Goal: Task Accomplishment & Management: Complete application form

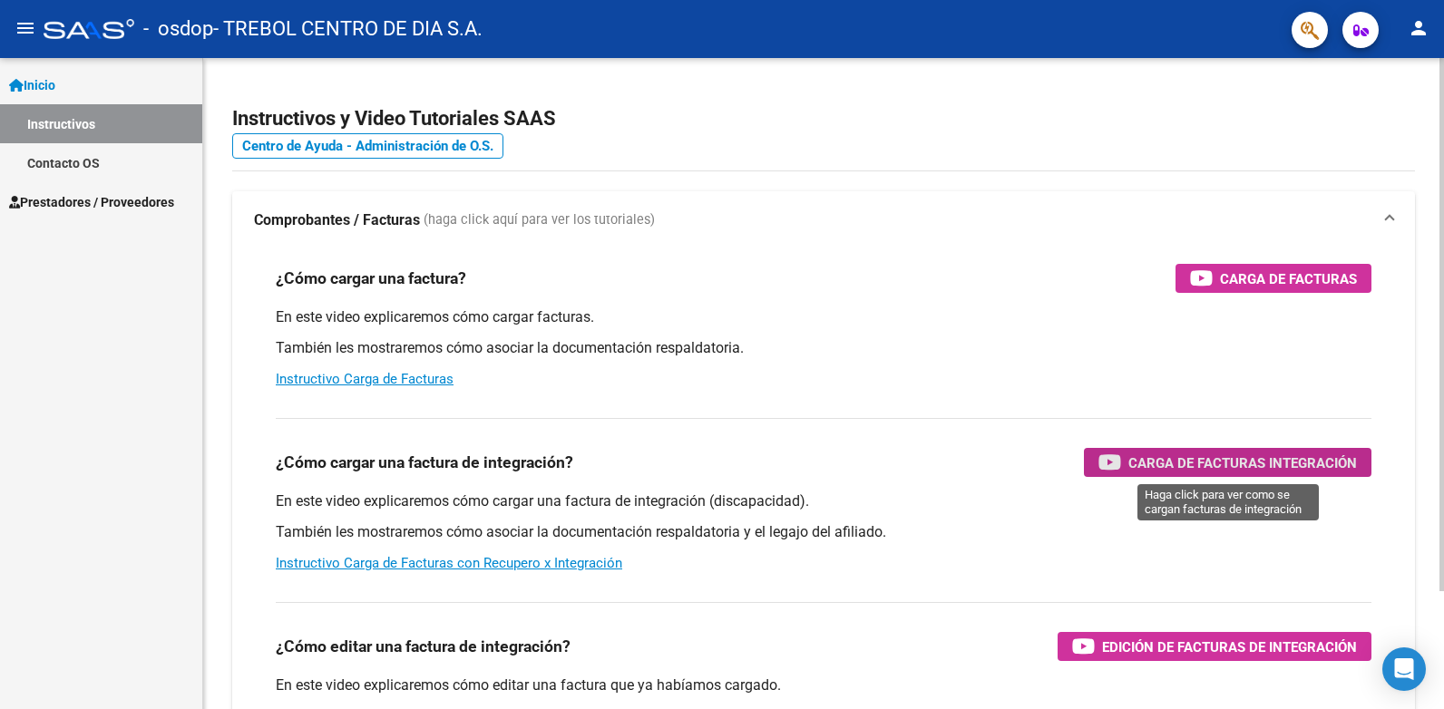
click at [1219, 455] on span "Carga de Facturas Integración" at bounding box center [1242, 463] width 229 height 23
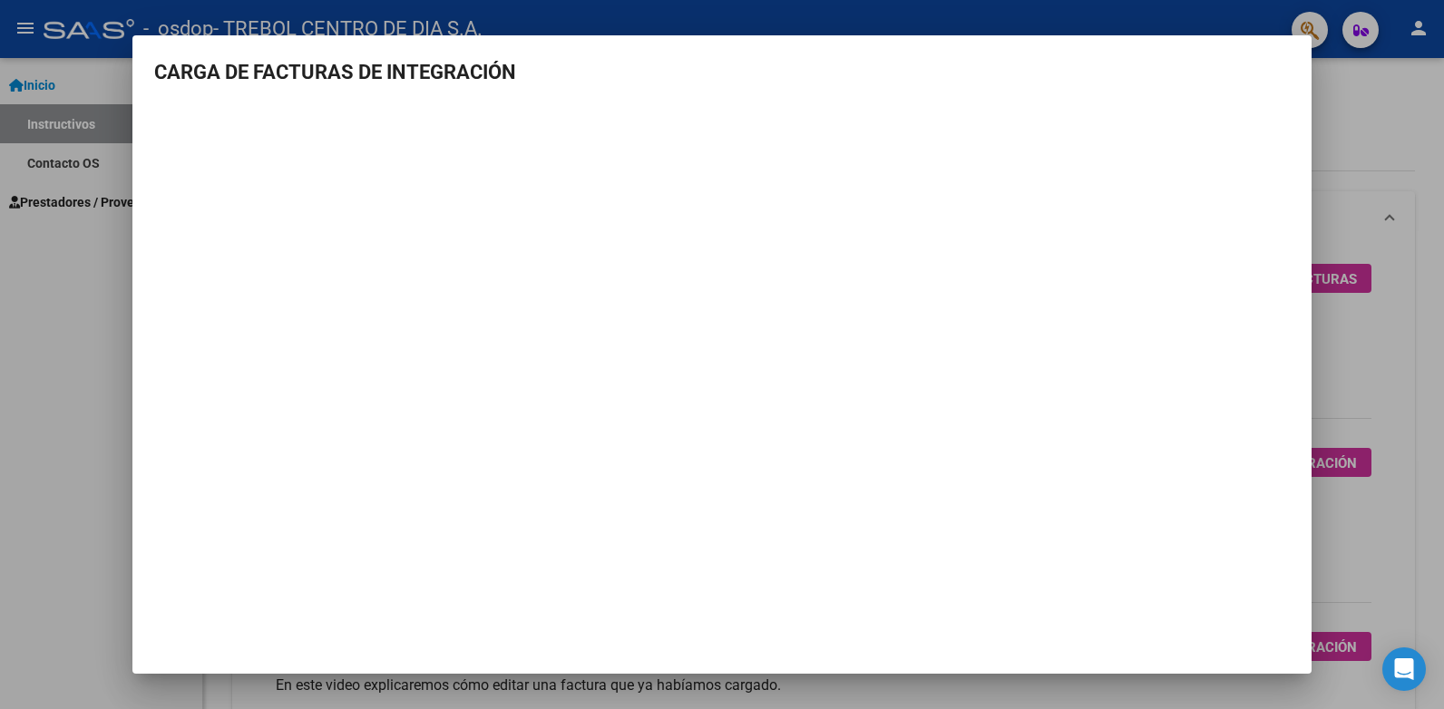
click at [6, 333] on div at bounding box center [722, 354] width 1444 height 709
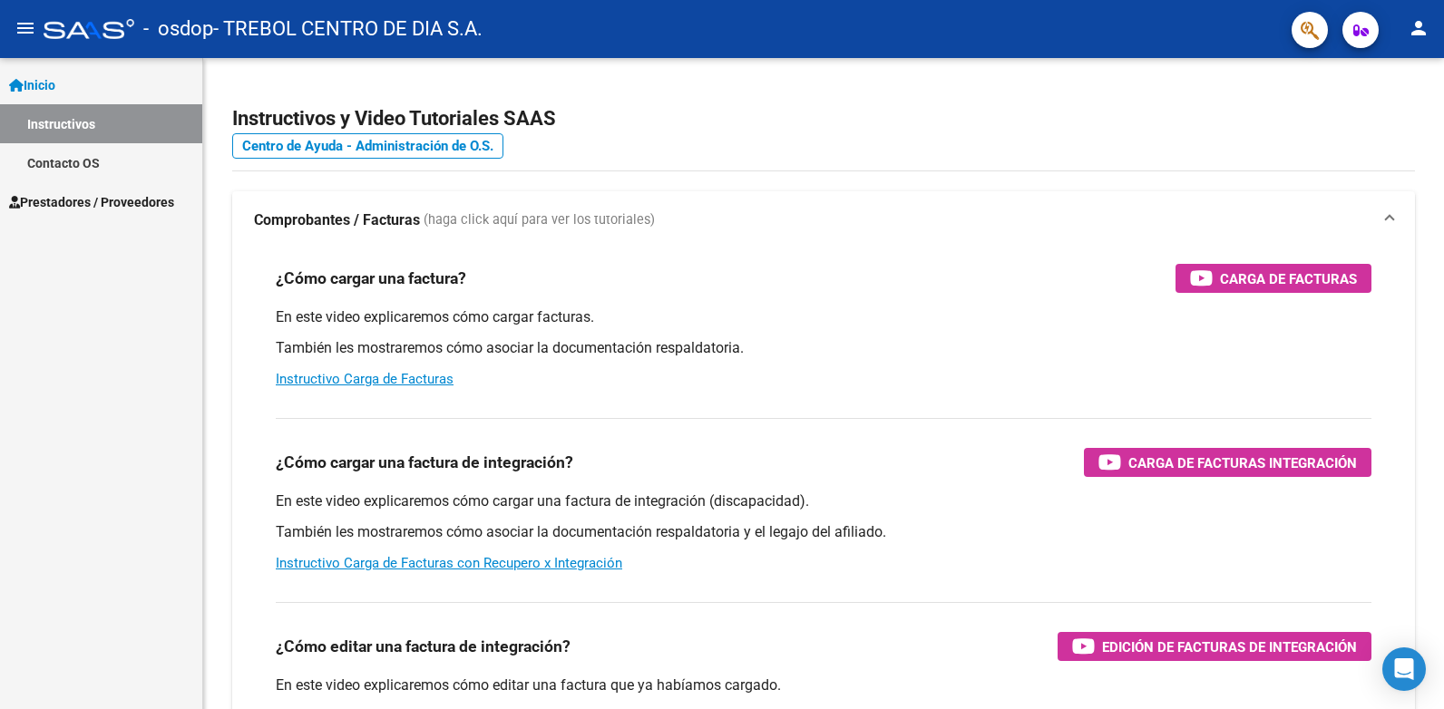
click at [48, 187] on link "Prestadores / Proveedores" at bounding box center [101, 201] width 202 height 39
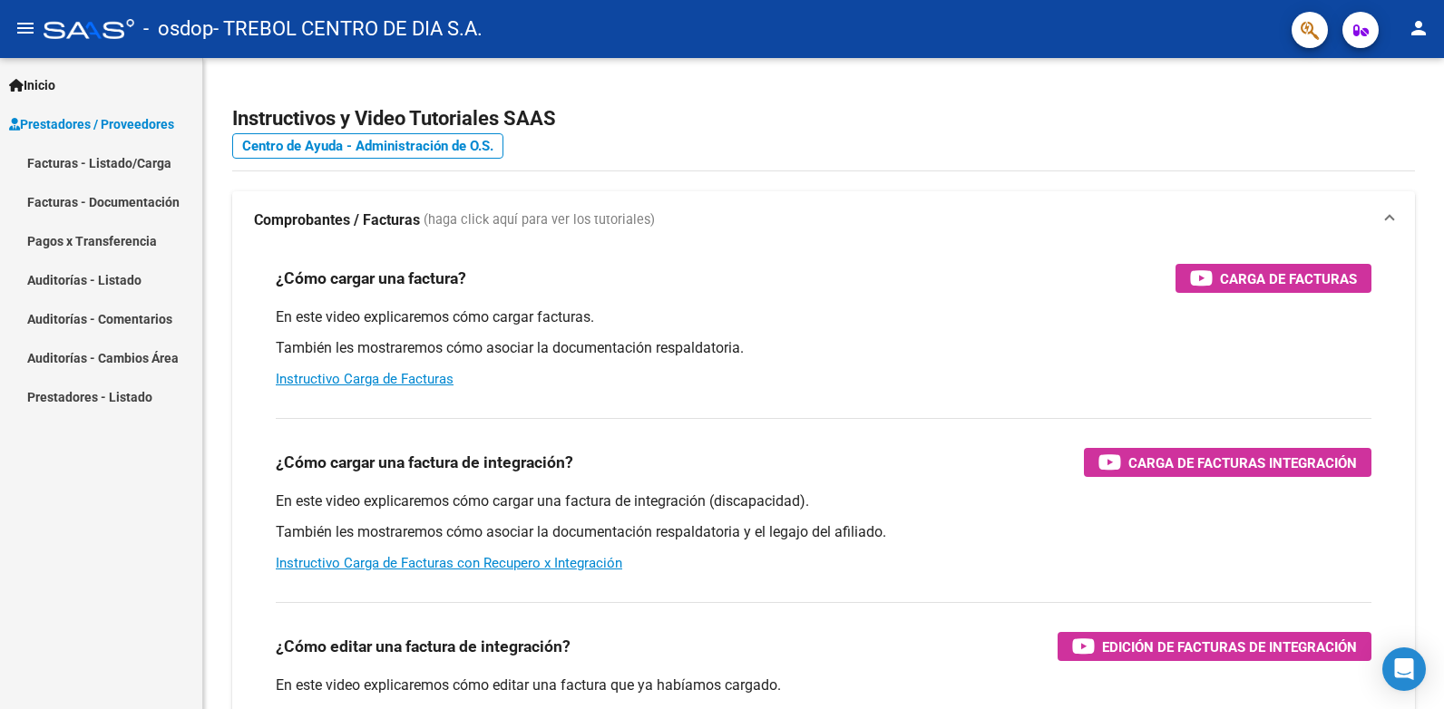
click at [78, 161] on link "Facturas - Listado/Carga" at bounding box center [101, 162] width 202 height 39
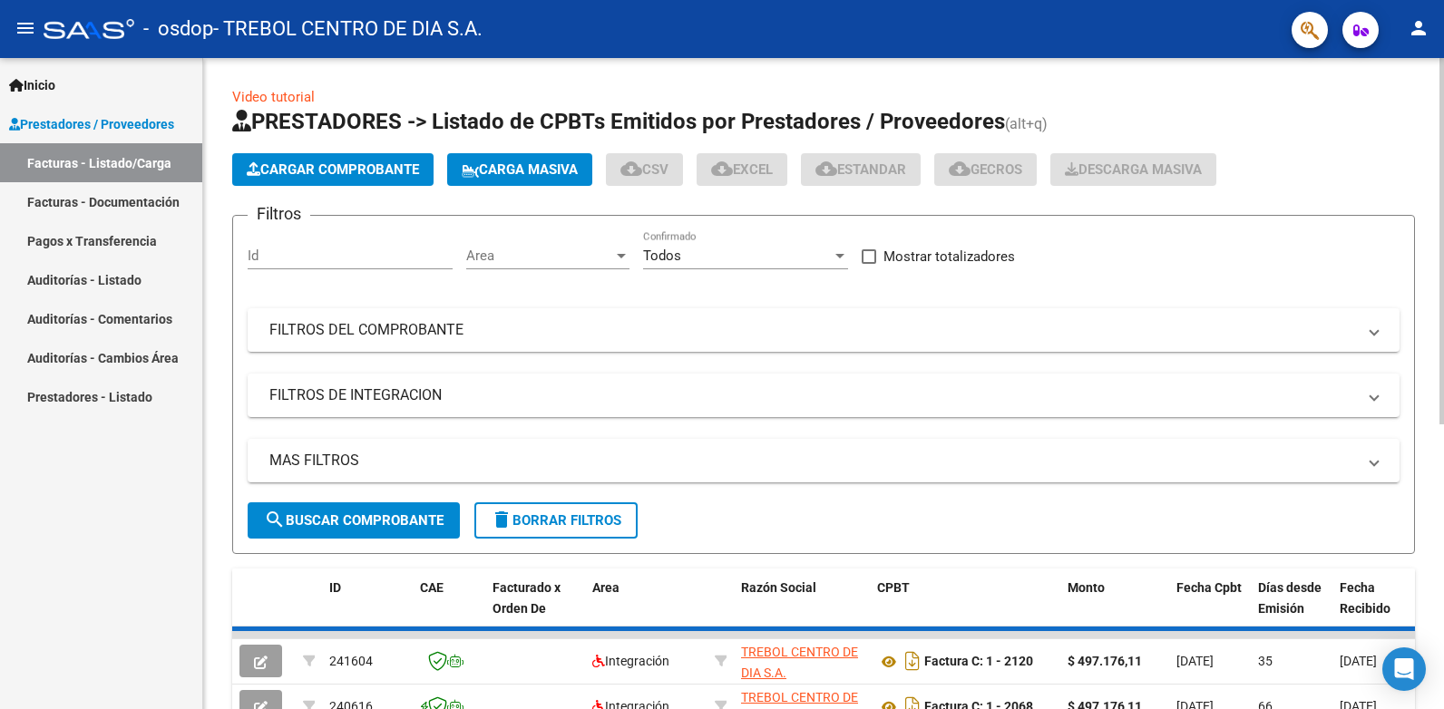
click at [314, 176] on span "Cargar Comprobante" at bounding box center [333, 169] width 172 height 16
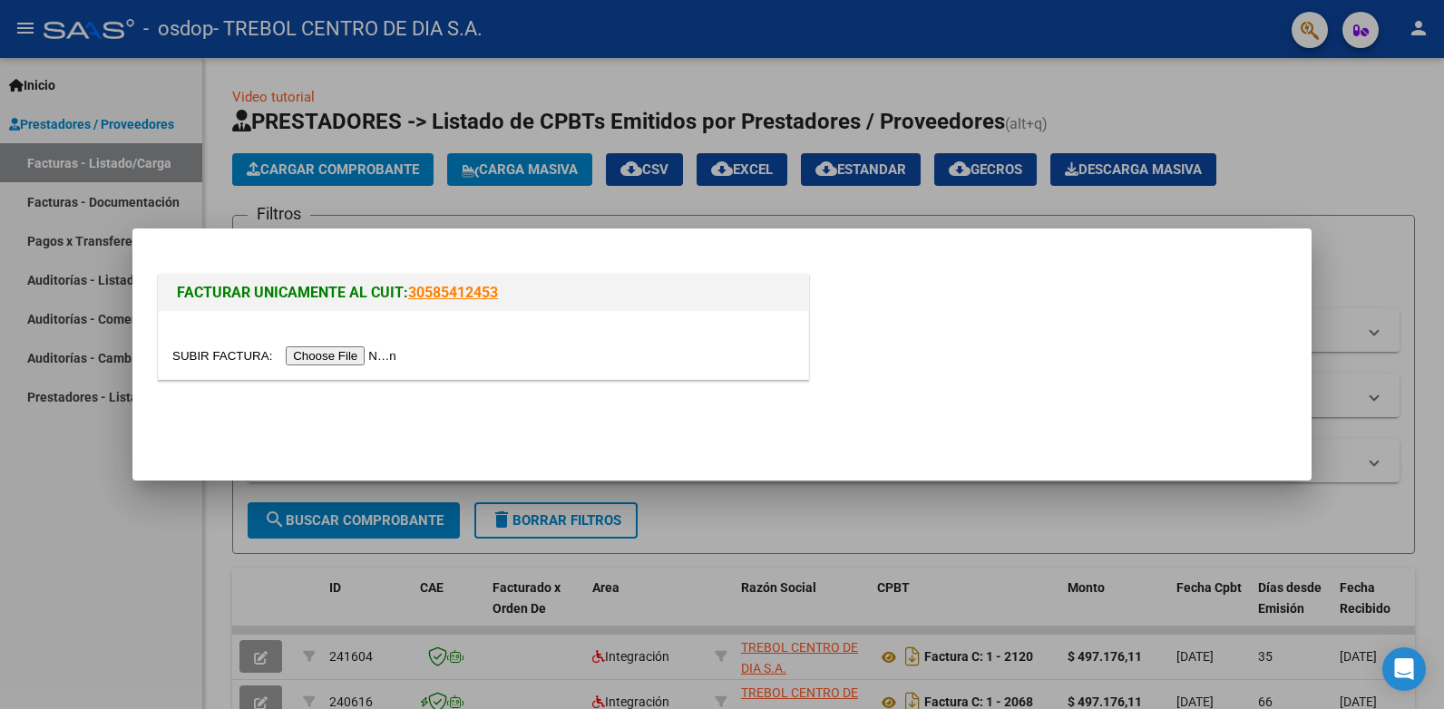
click at [354, 353] on input "file" at bounding box center [286, 355] width 229 height 19
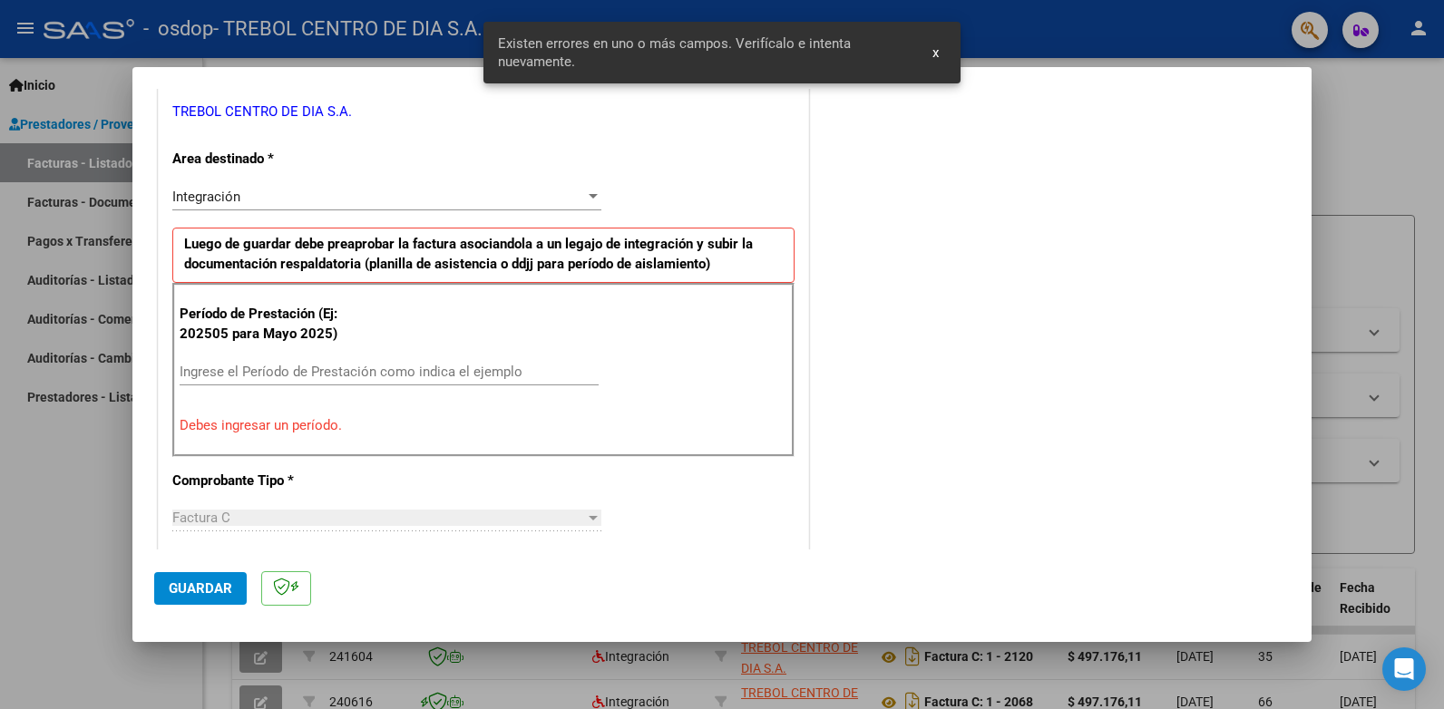
scroll to position [458, 0]
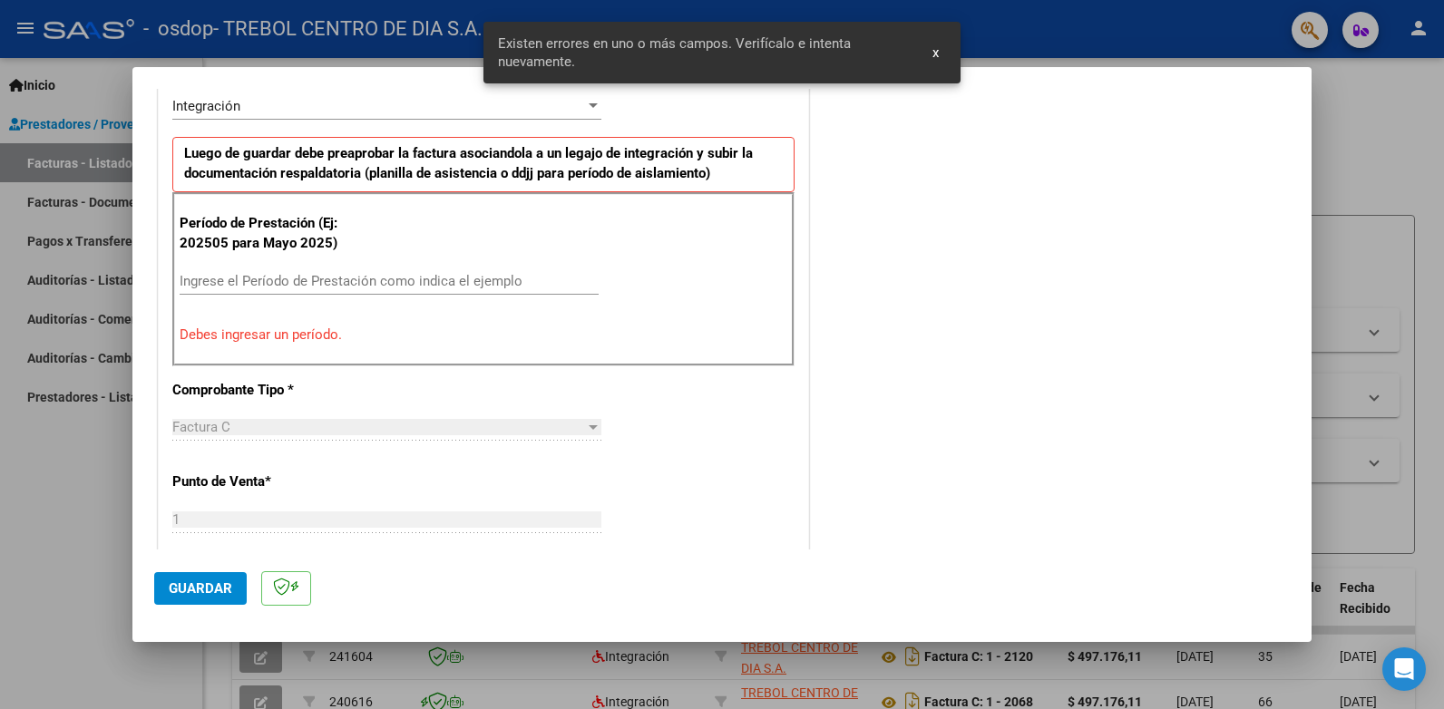
click at [273, 287] on input "Ingrese el Período de Prestación como indica el ejemplo" at bounding box center [389, 281] width 419 height 16
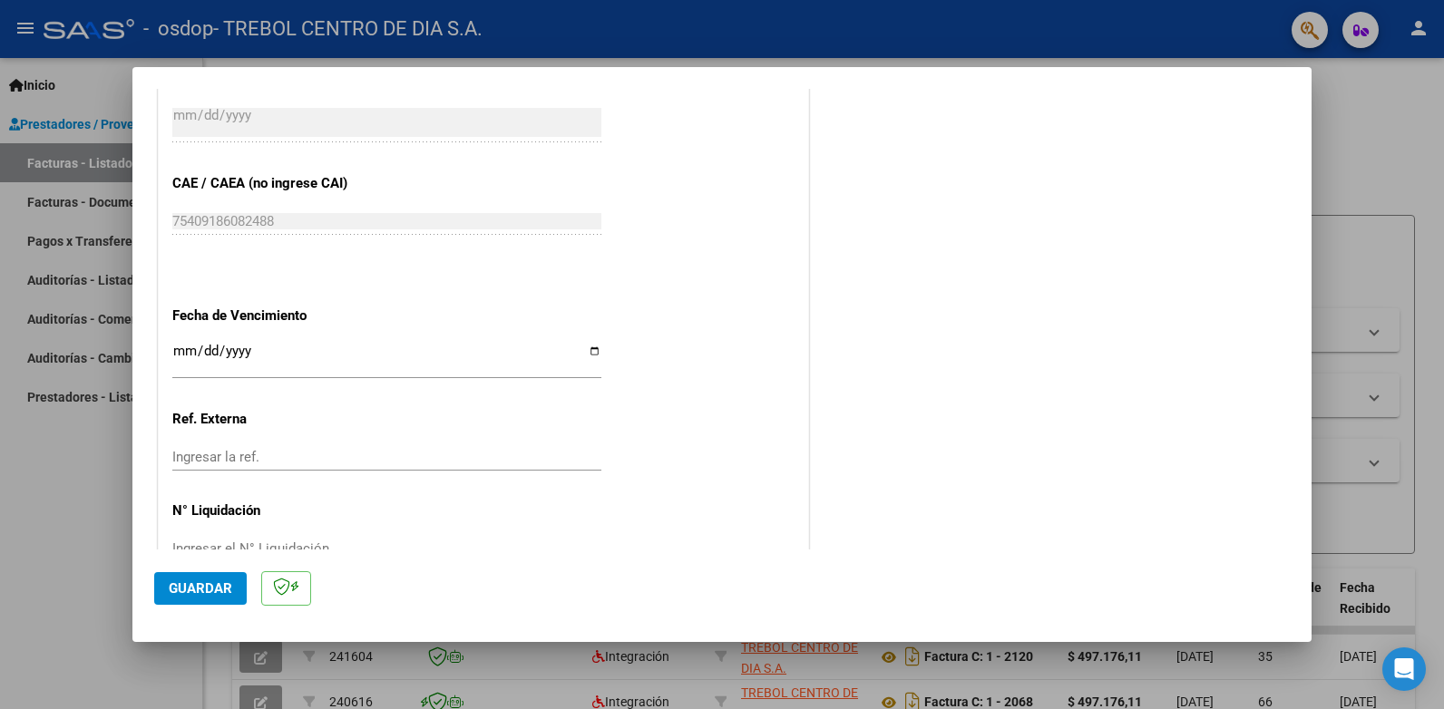
scroll to position [1088, 0]
type input "202509"
click at [586, 349] on input "Ingresar la fecha" at bounding box center [386, 357] width 429 height 29
type input "[DATE]"
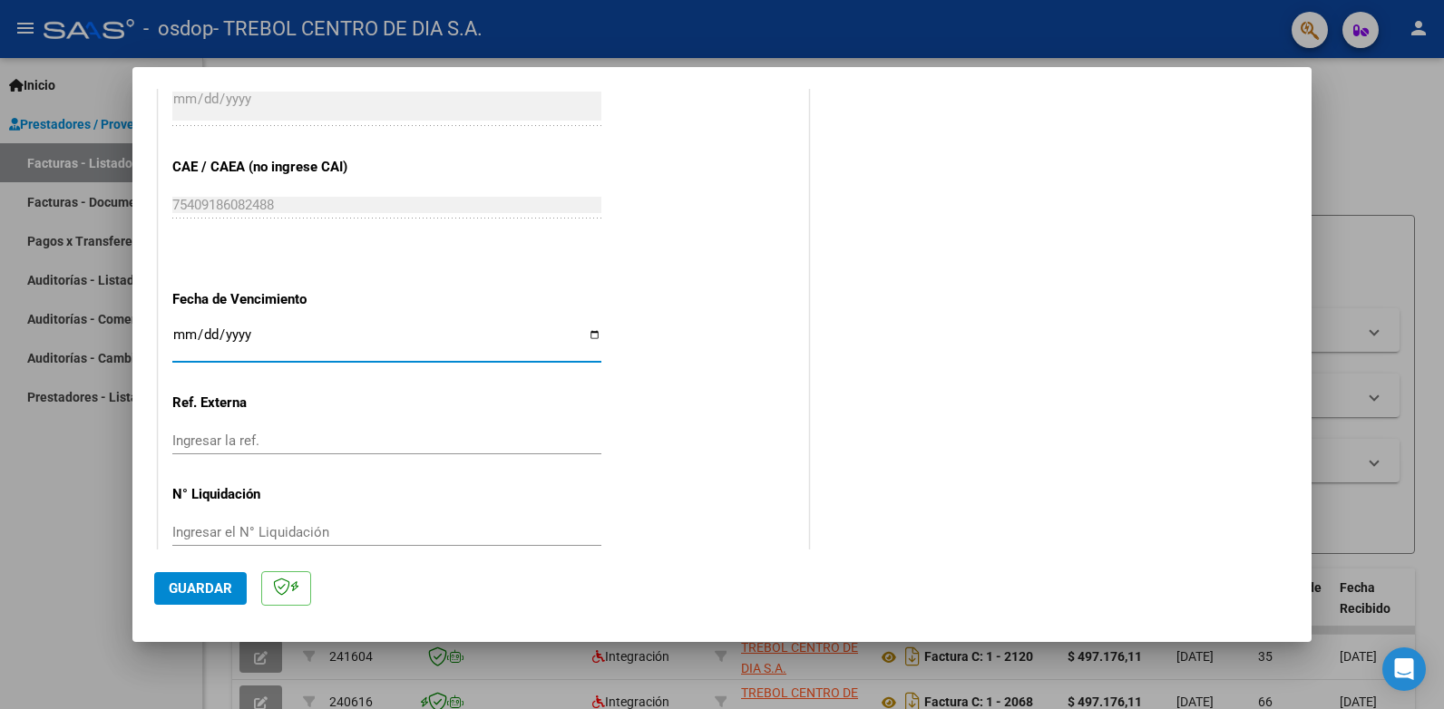
scroll to position [1136, 0]
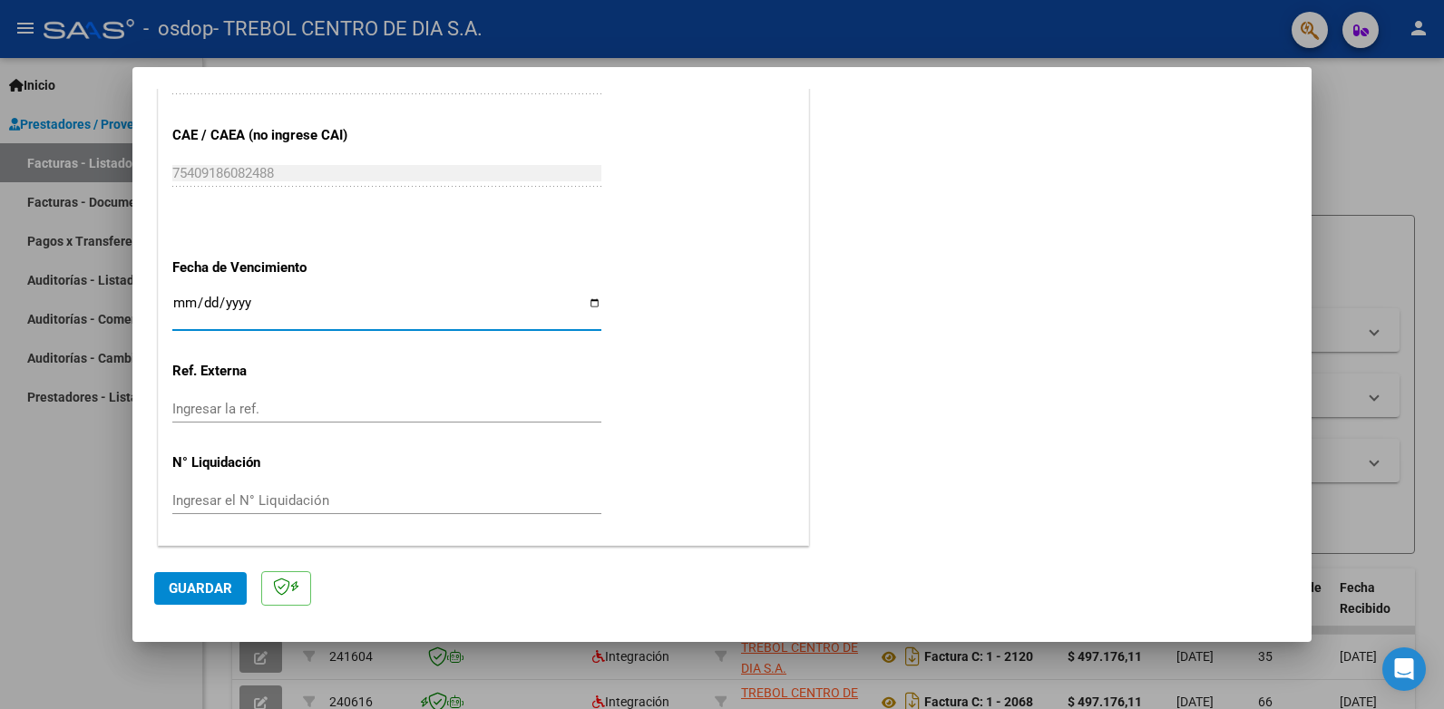
click at [180, 587] on span "Guardar" at bounding box center [200, 588] width 63 height 16
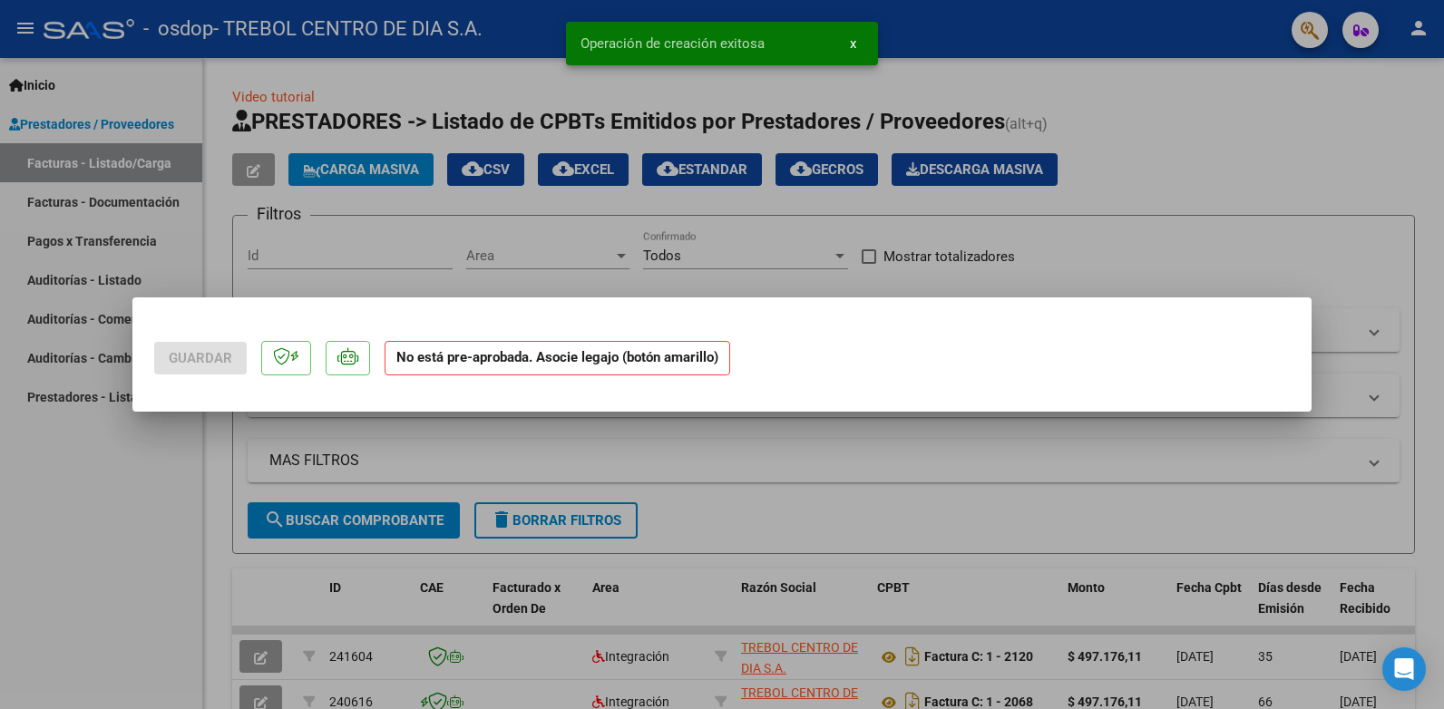
scroll to position [0, 0]
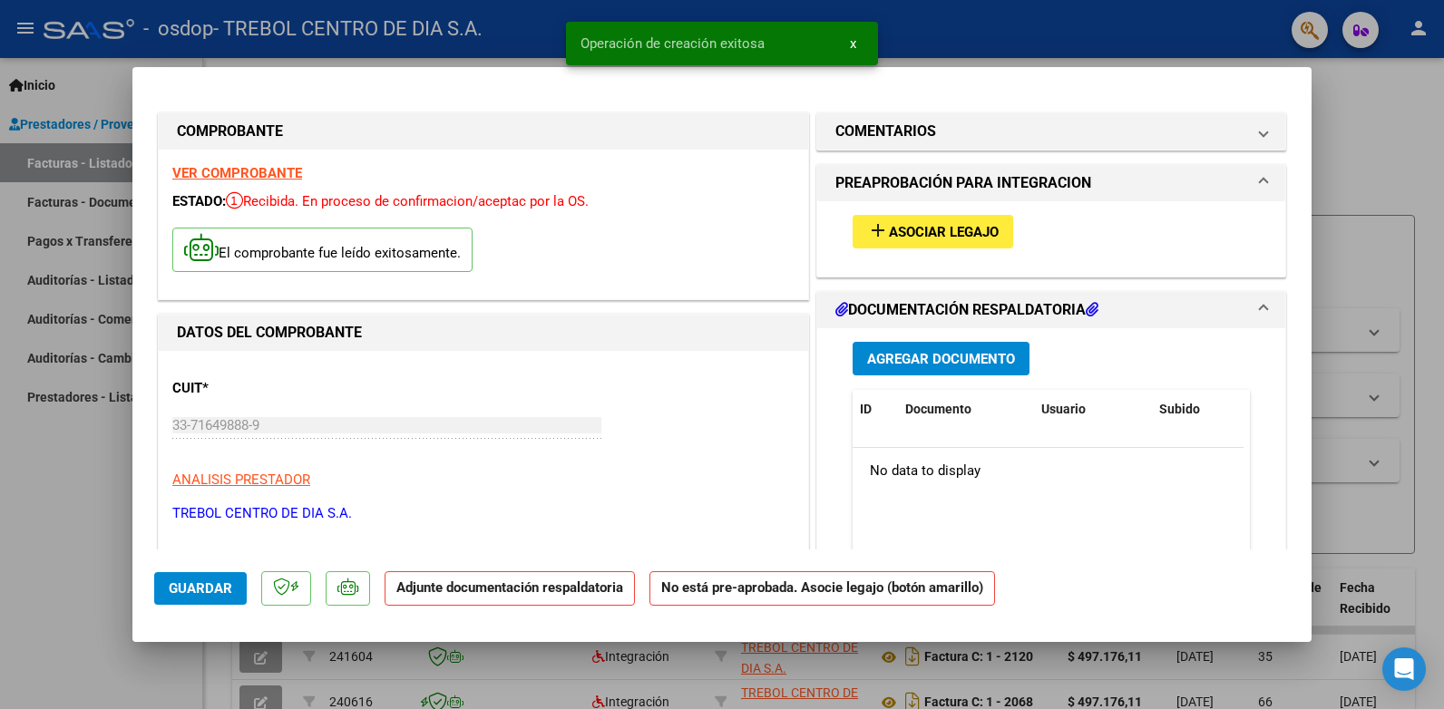
click at [960, 237] on span "Asociar Legajo" at bounding box center [944, 232] width 110 height 16
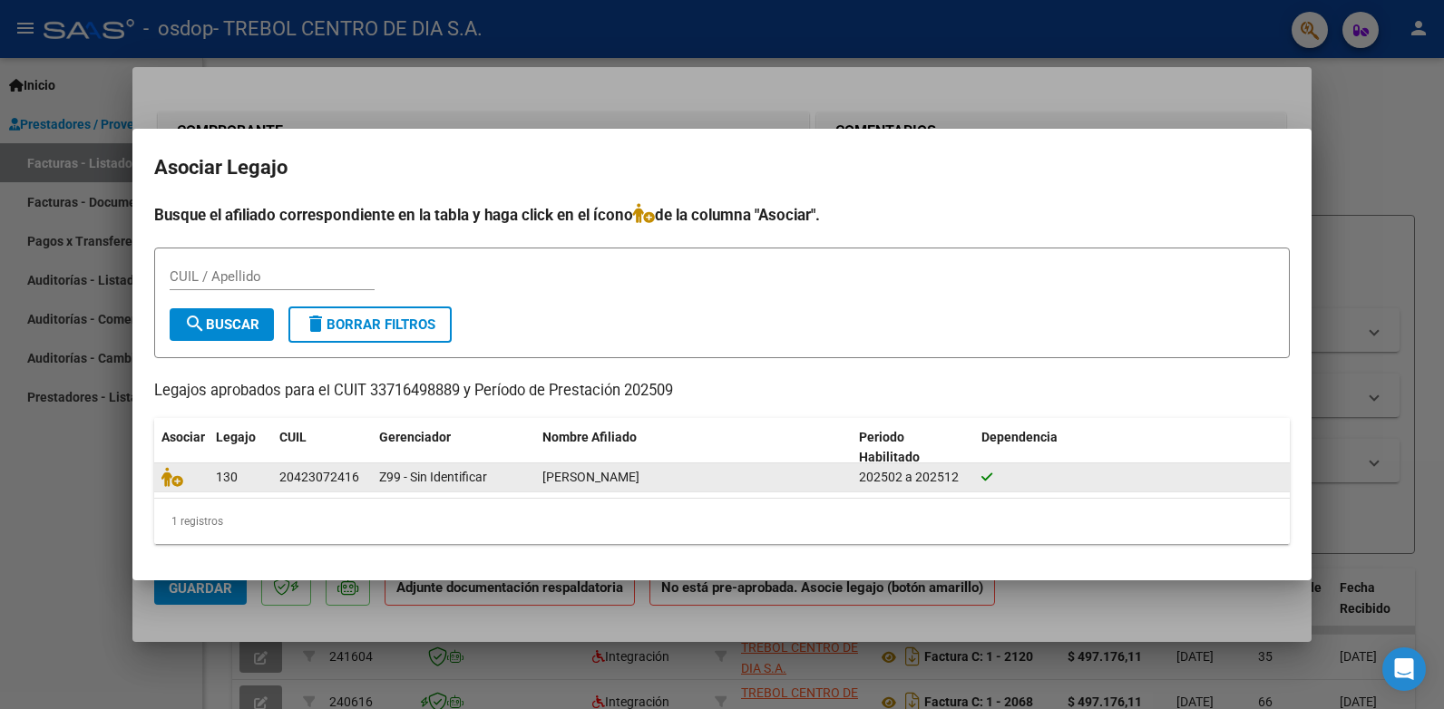
click at [544, 475] on span "[PERSON_NAME]" at bounding box center [590, 477] width 97 height 15
click at [300, 482] on div "20423072416" at bounding box center [319, 477] width 80 height 21
click at [179, 482] on icon at bounding box center [172, 477] width 22 height 20
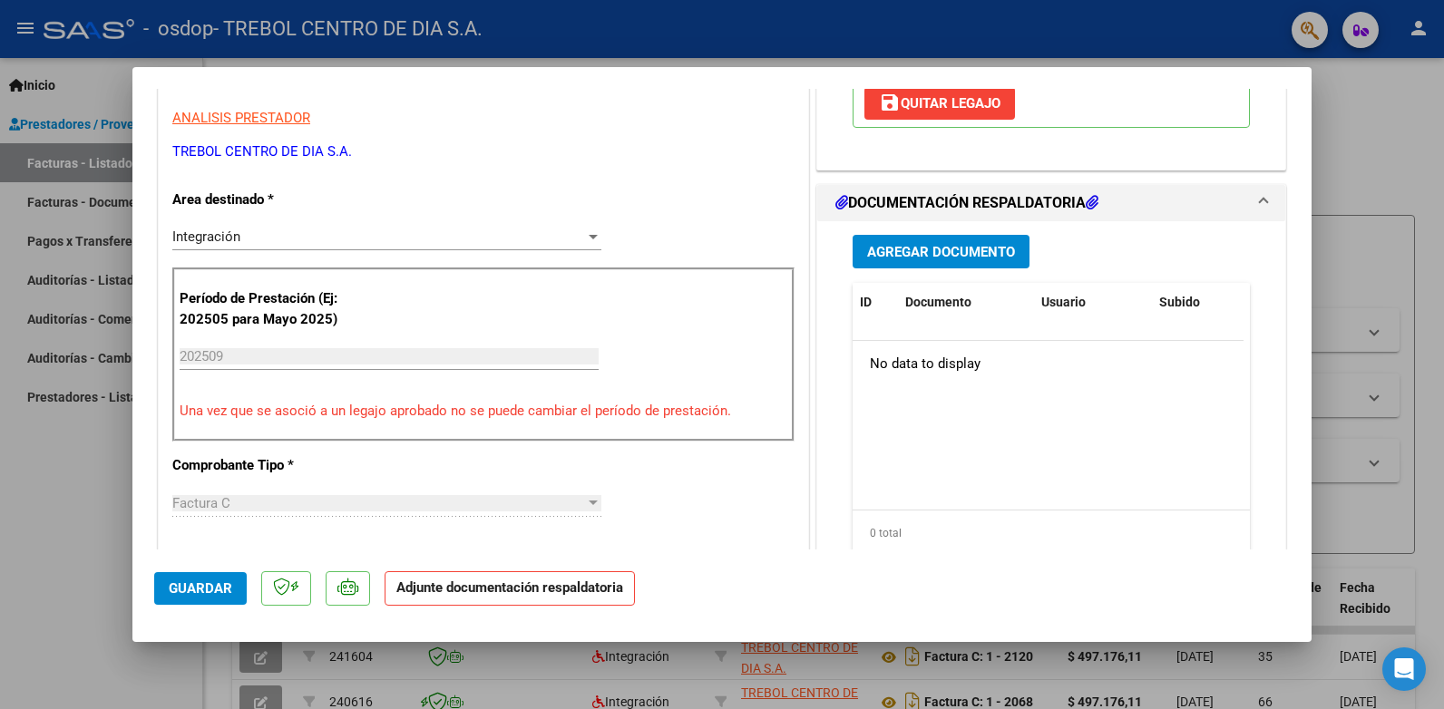
scroll to position [363, 0]
click at [935, 262] on button "Agregar Documento" at bounding box center [941, 251] width 177 height 34
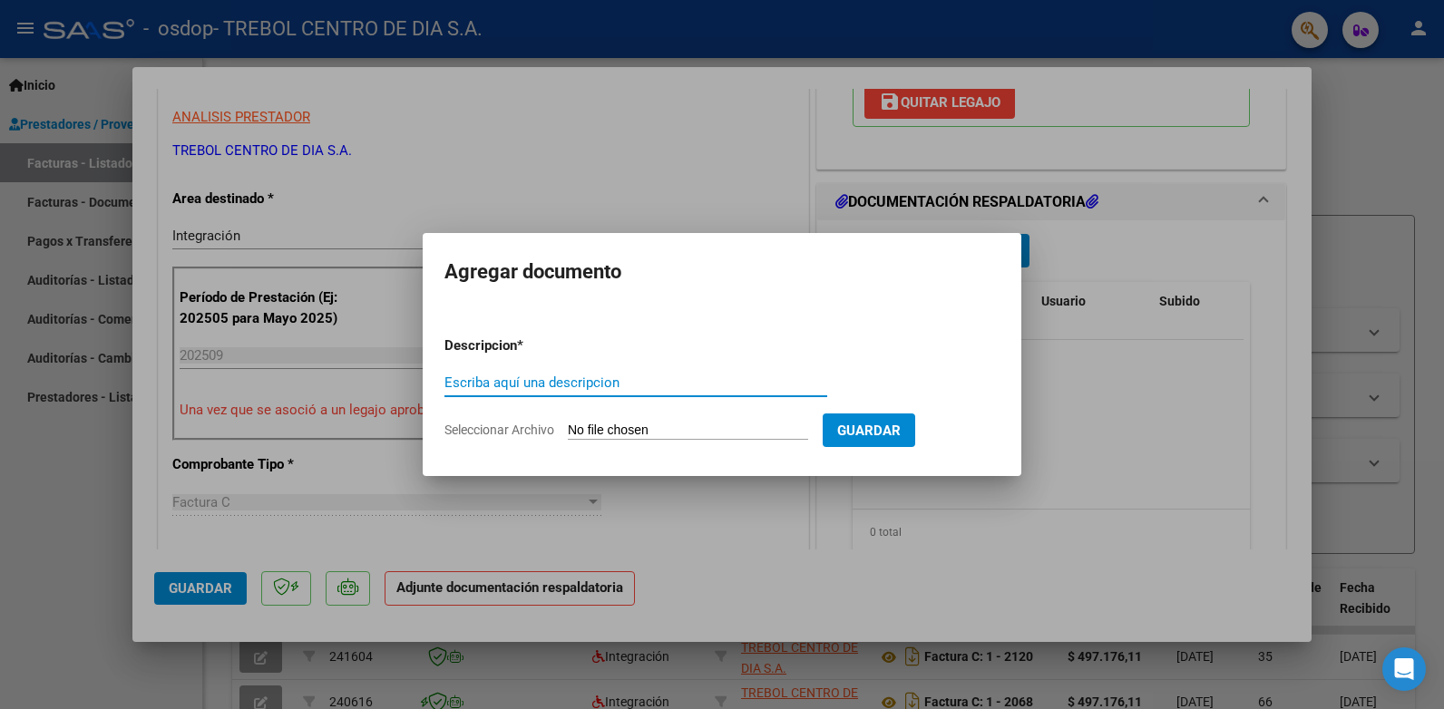
click at [496, 382] on input "Escriba aquí una descripcion" at bounding box center [635, 383] width 383 height 16
click at [500, 433] on span "Seleccionar Archivo" at bounding box center [499, 430] width 110 height 15
click at [568, 433] on input "Seleccionar Archivo" at bounding box center [688, 431] width 240 height 17
type input "C:\fakepath\09-25 Silva.jpeg"
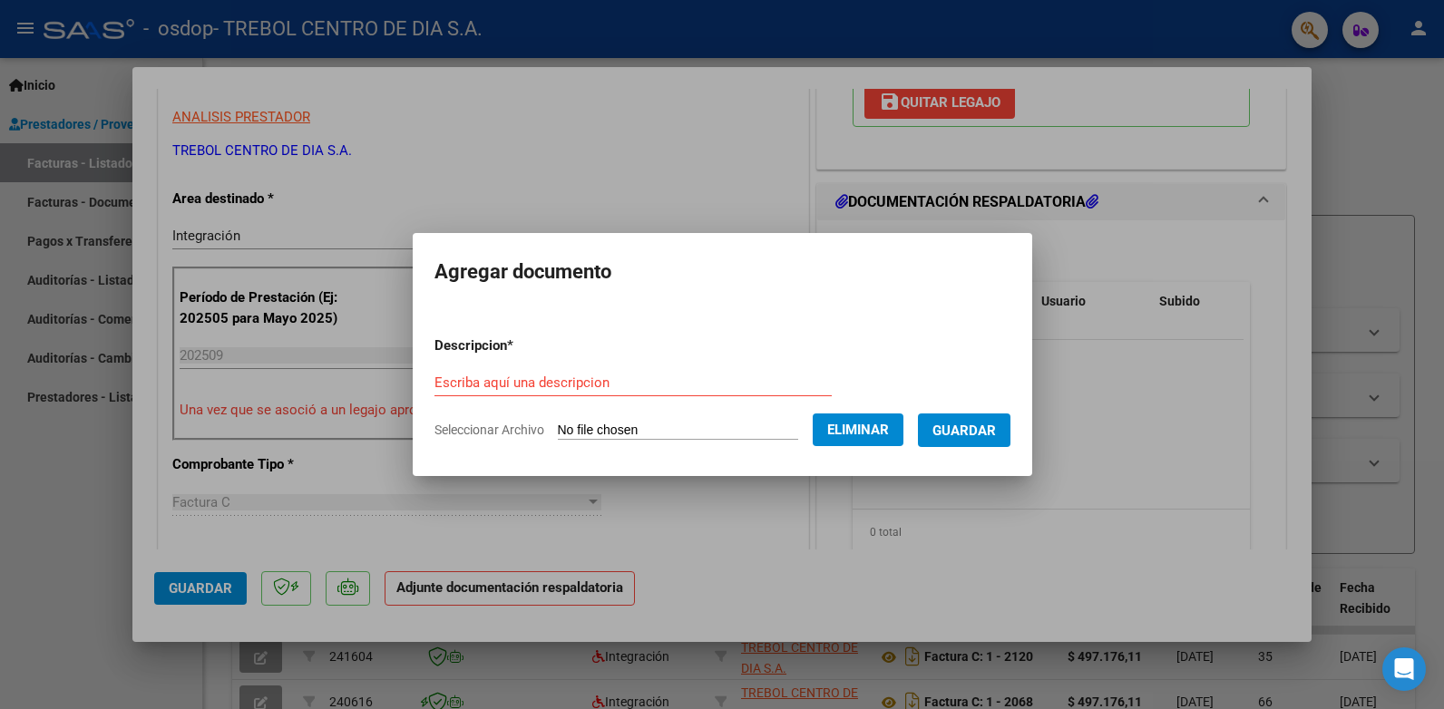
click at [559, 381] on input "Escriba aquí una descripcion" at bounding box center [632, 383] width 397 height 16
type input "PLANILLA DE ASISTENCIA SILVA SEPTIEMBRE"
click at [989, 441] on button "Guardar" at bounding box center [964, 431] width 93 height 34
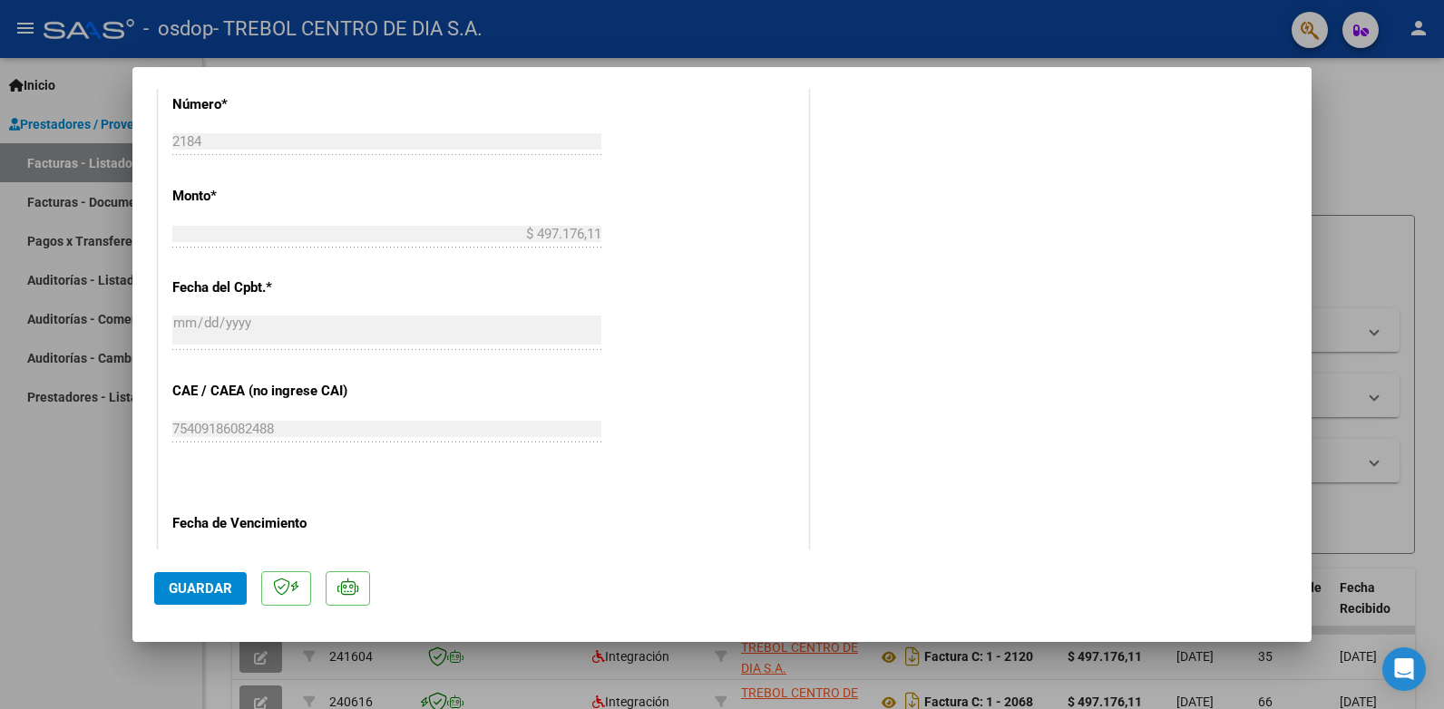
scroll to position [1163, 0]
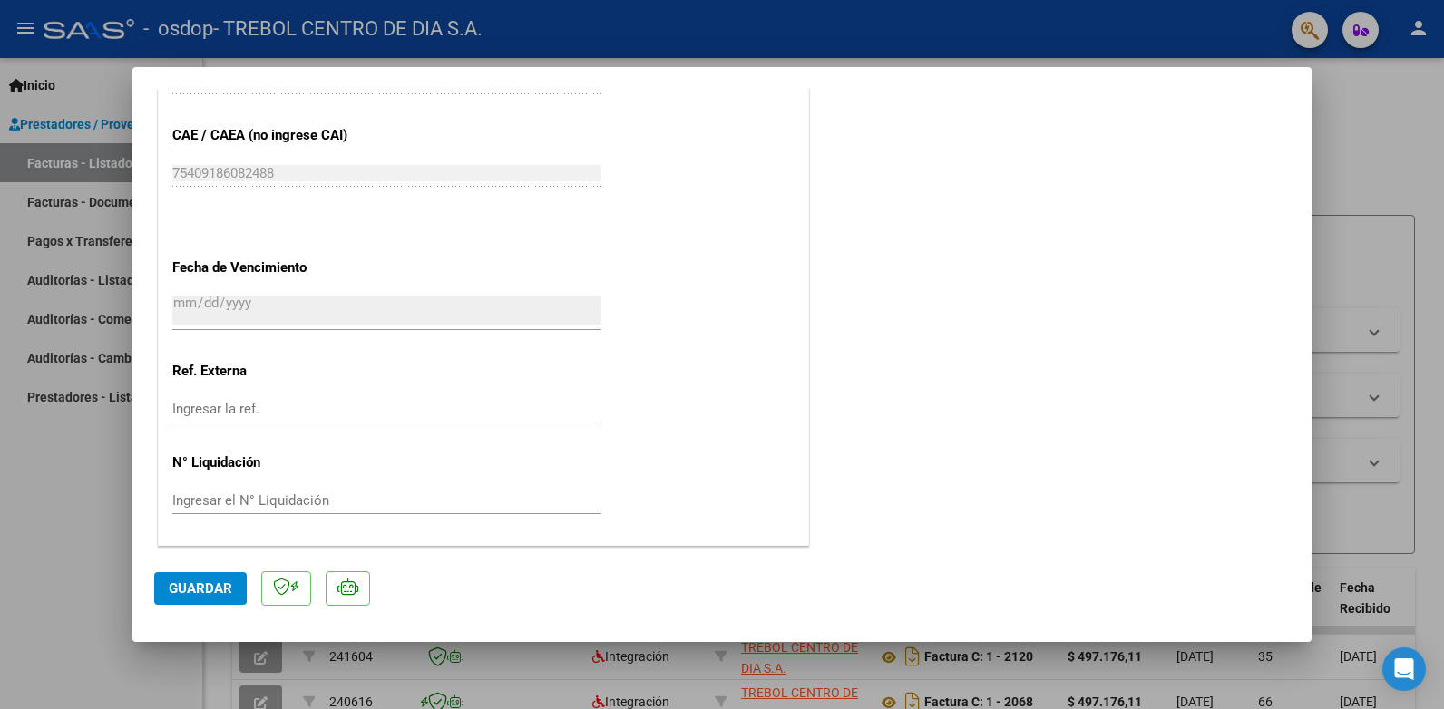
click at [180, 590] on span "Guardar" at bounding box center [200, 588] width 63 height 16
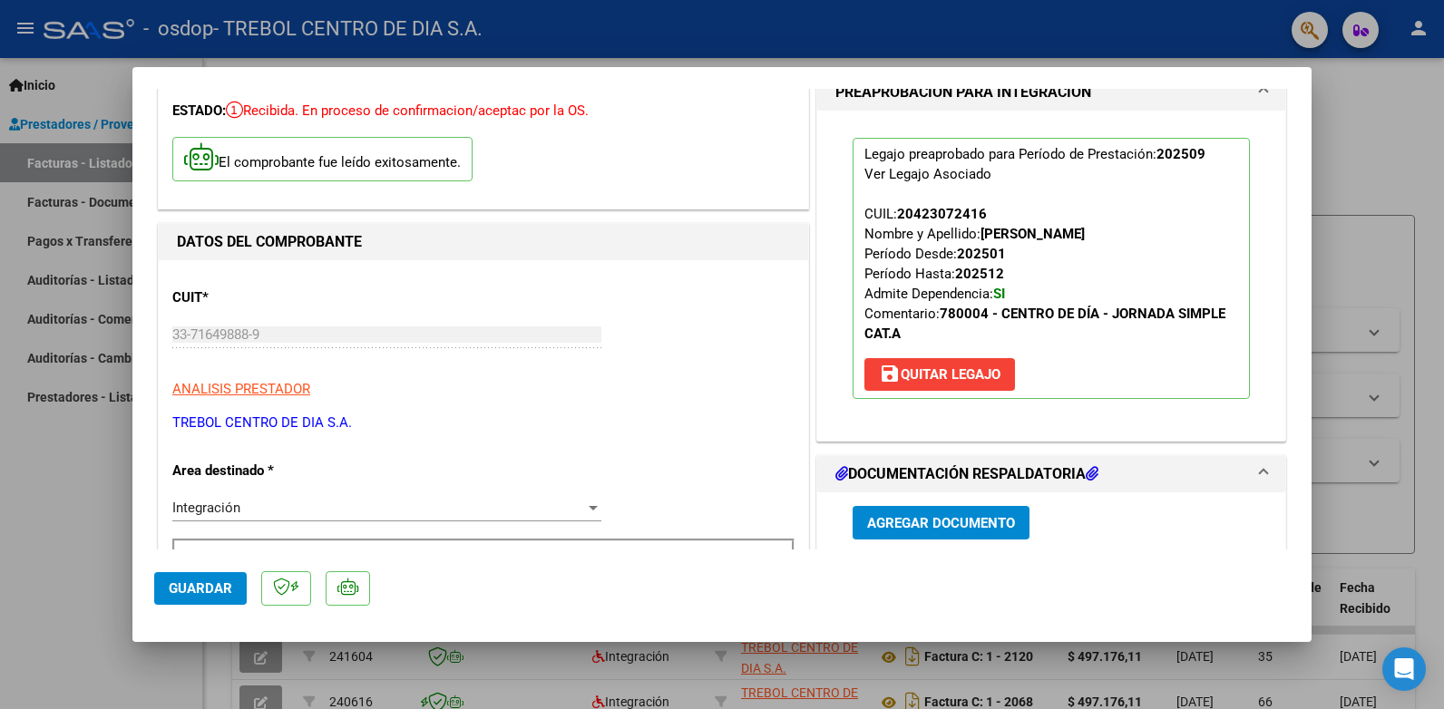
scroll to position [0, 0]
